Goal: Navigation & Orientation: Find specific page/section

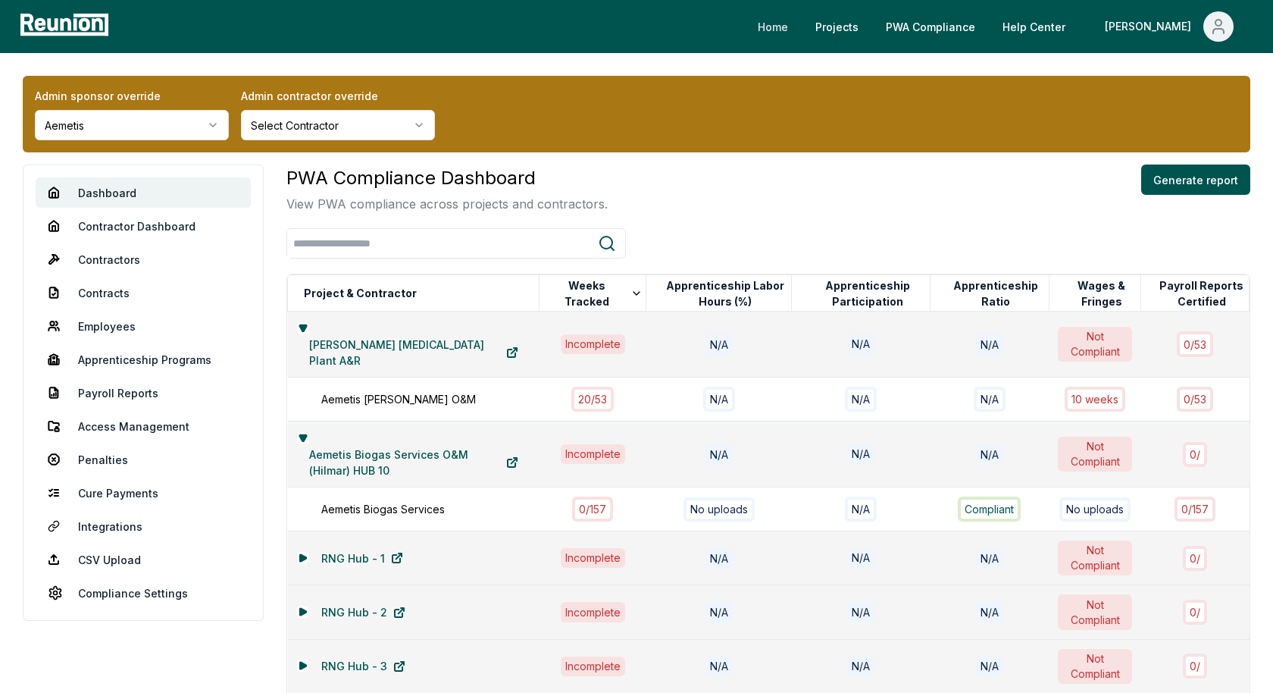
click at [800, 28] on link "Home" at bounding box center [773, 26] width 55 height 30
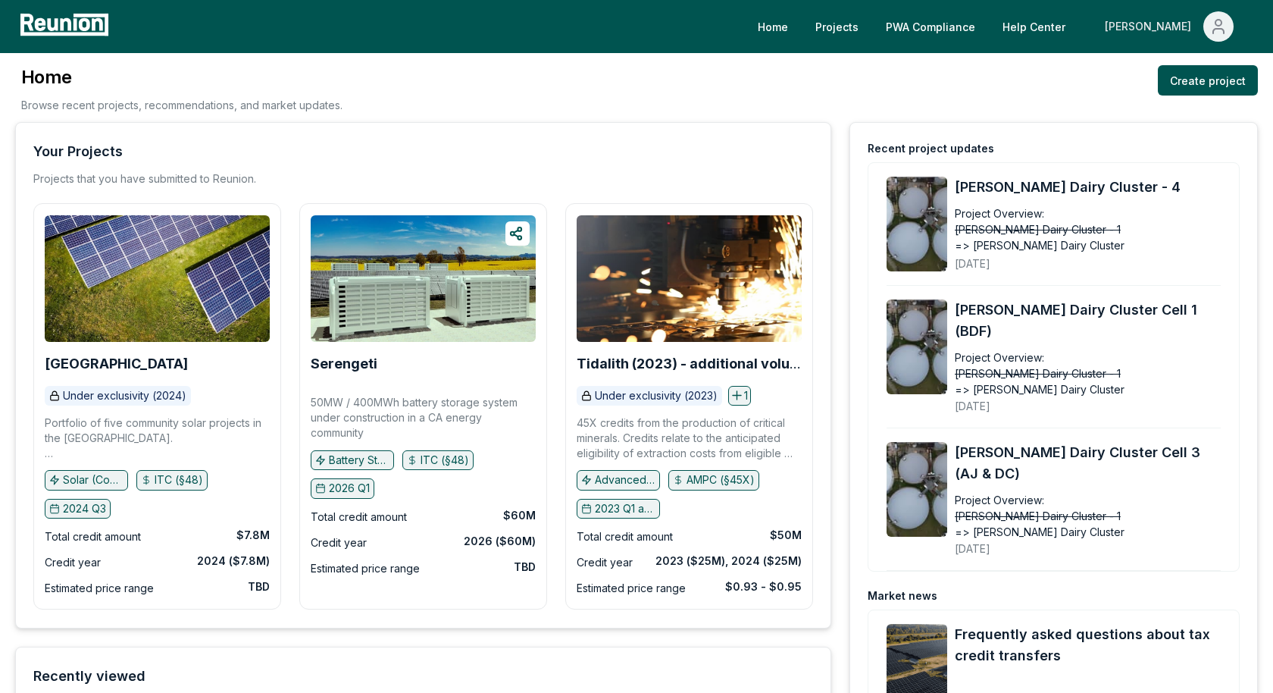
click at [1216, 24] on icon "Main" at bounding box center [1219, 23] width 6 height 6
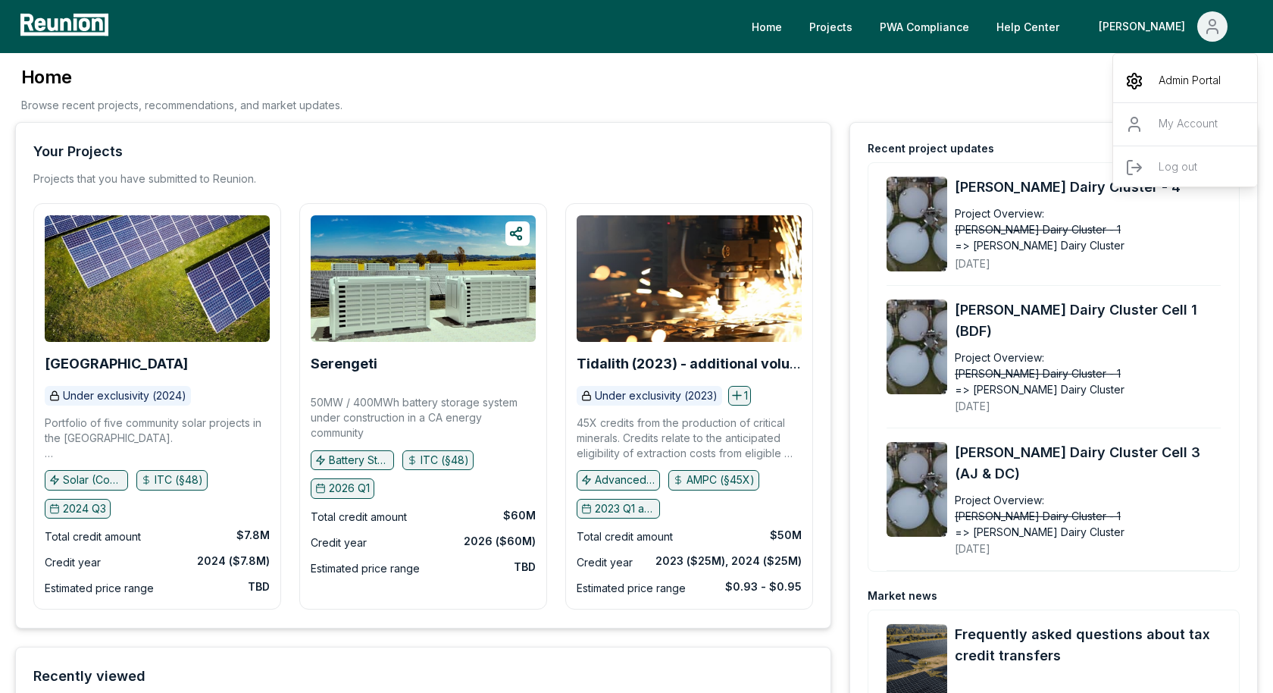
click at [1119, 89] on div "Admin Portal" at bounding box center [1186, 81] width 146 height 42
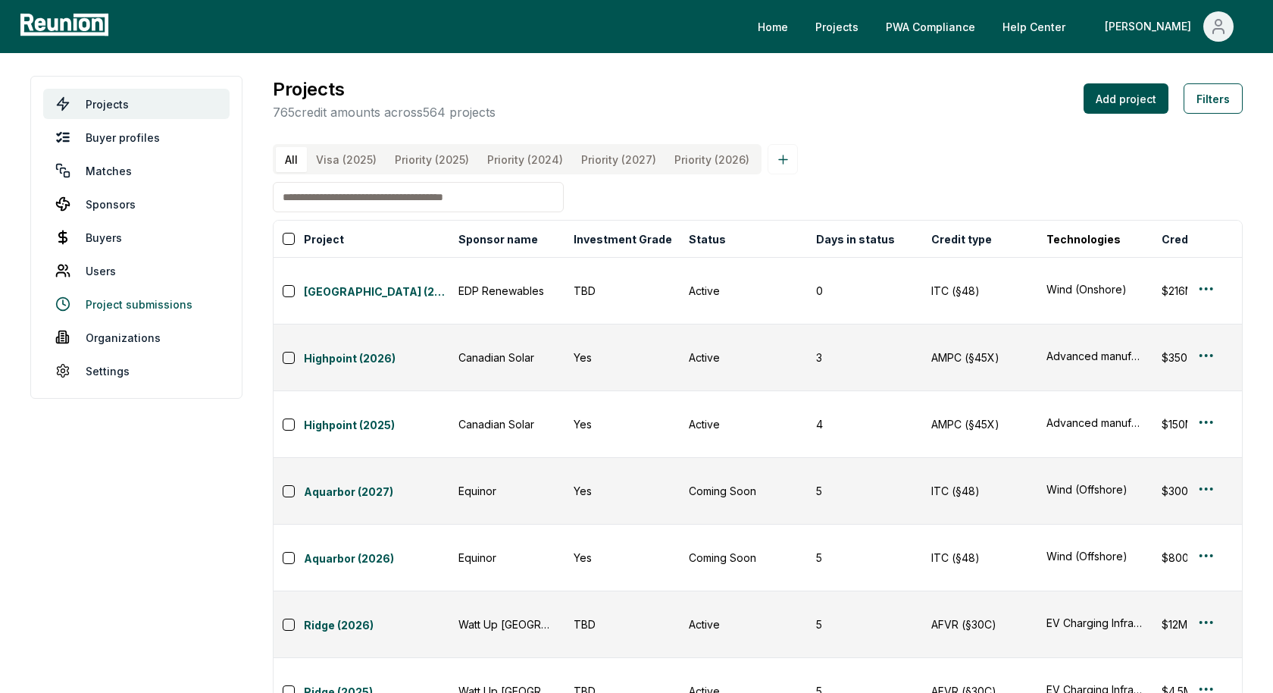
click at [151, 308] on link "Project submissions" at bounding box center [136, 304] width 186 height 30
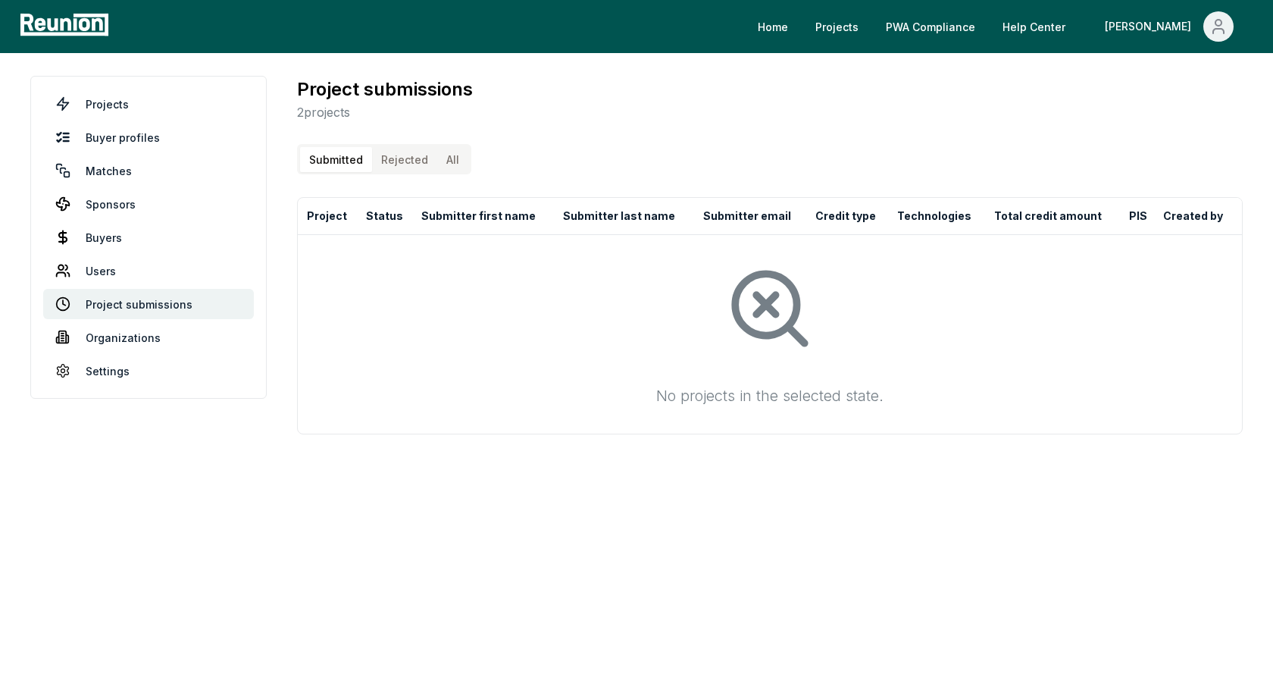
click at [405, 158] on Submission "Rejected" at bounding box center [404, 159] width 65 height 25
click at [446, 158] on button "All" at bounding box center [452, 159] width 31 height 25
click at [342, 164] on Seller "Submitted" at bounding box center [336, 159] width 72 height 25
click at [110, 269] on link "Users" at bounding box center [148, 270] width 211 height 30
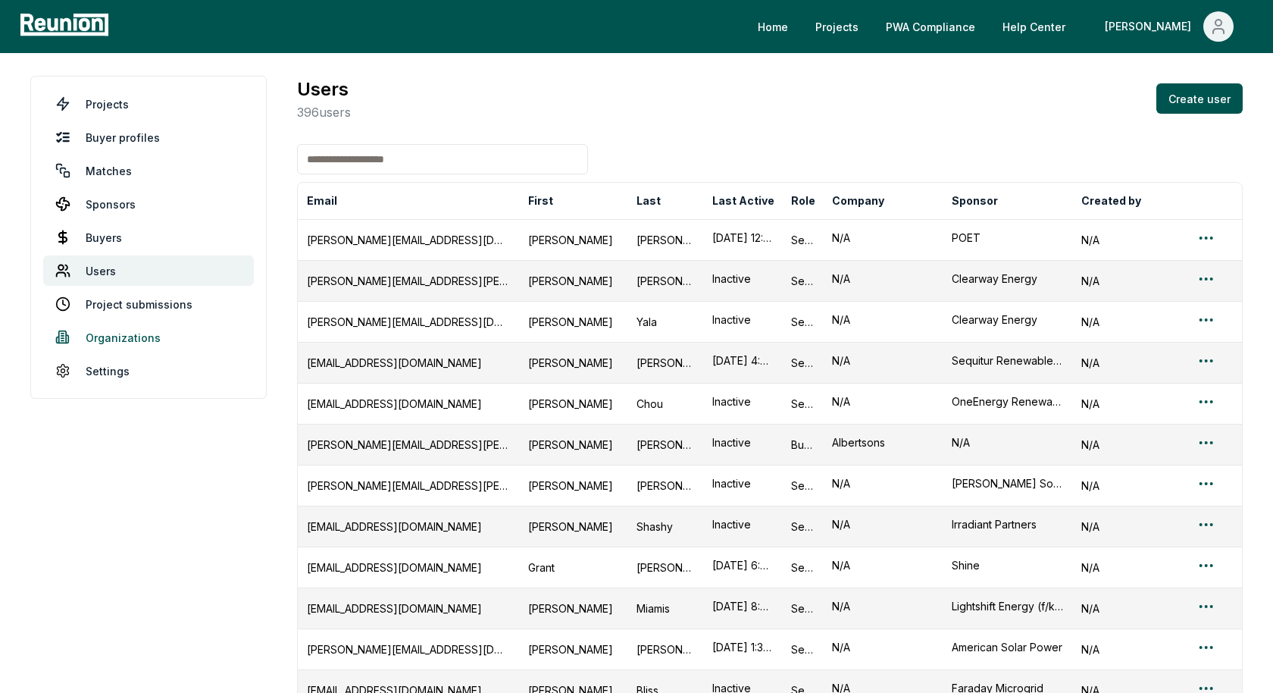
click at [117, 336] on link "Organizations" at bounding box center [148, 337] width 211 height 30
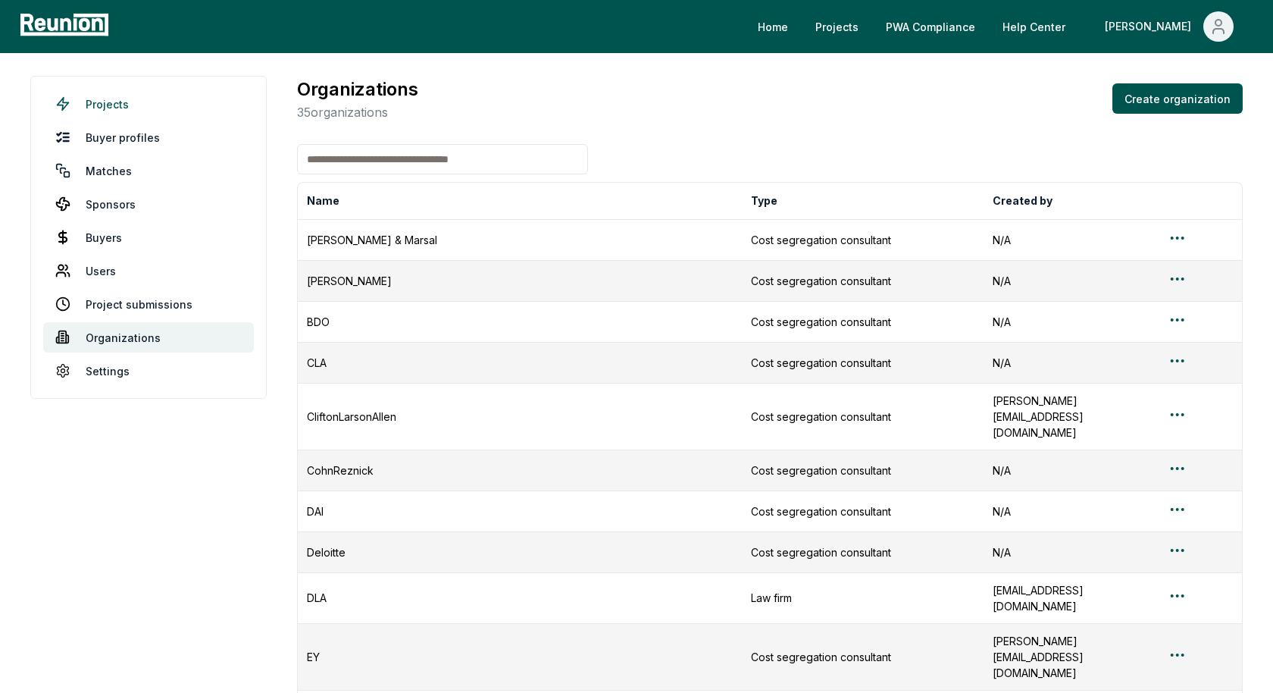
click at [112, 101] on link "Projects" at bounding box center [148, 104] width 211 height 30
